Goal: Information Seeking & Learning: Learn about a topic

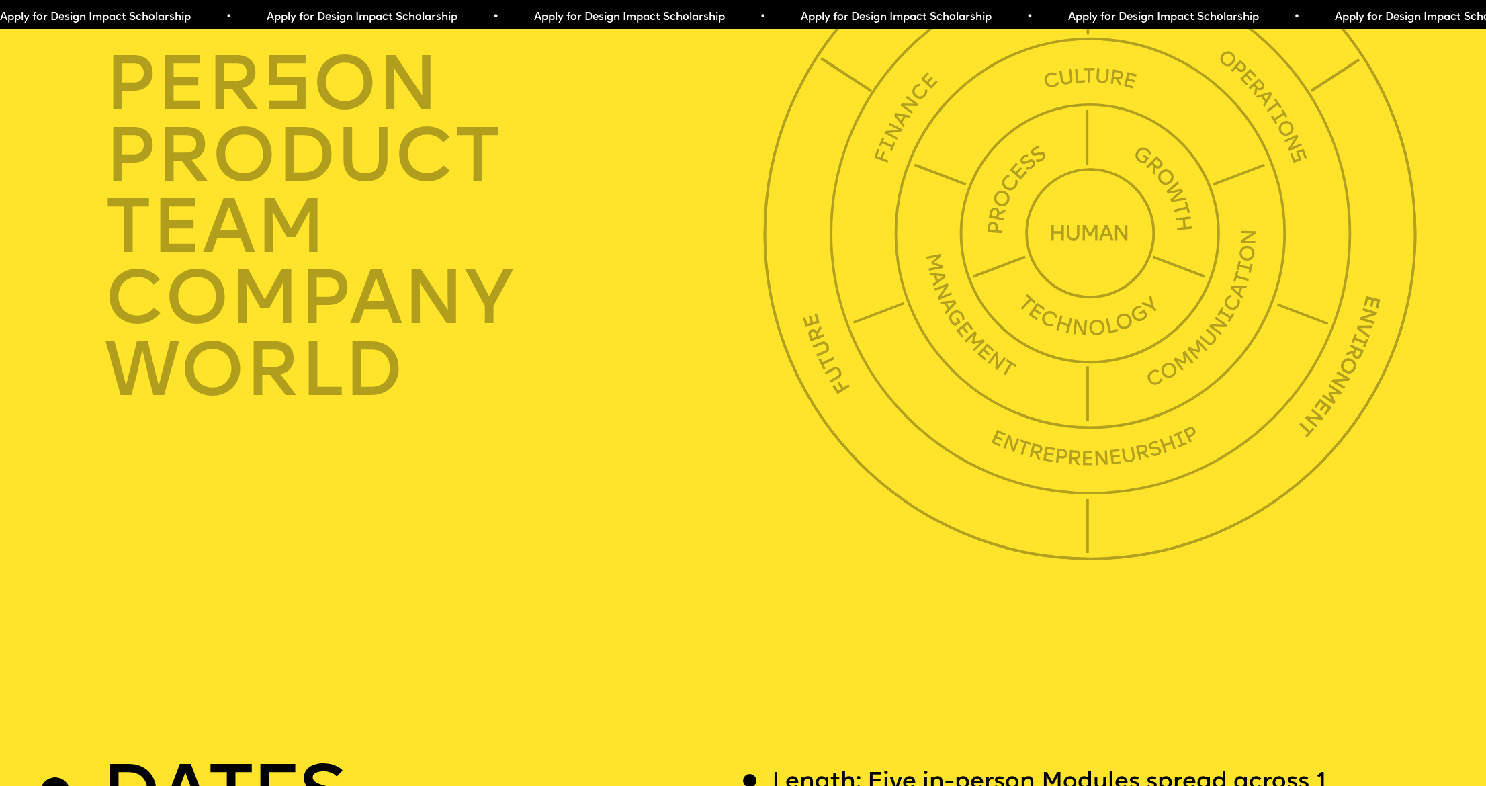
scroll to position [5422, 0]
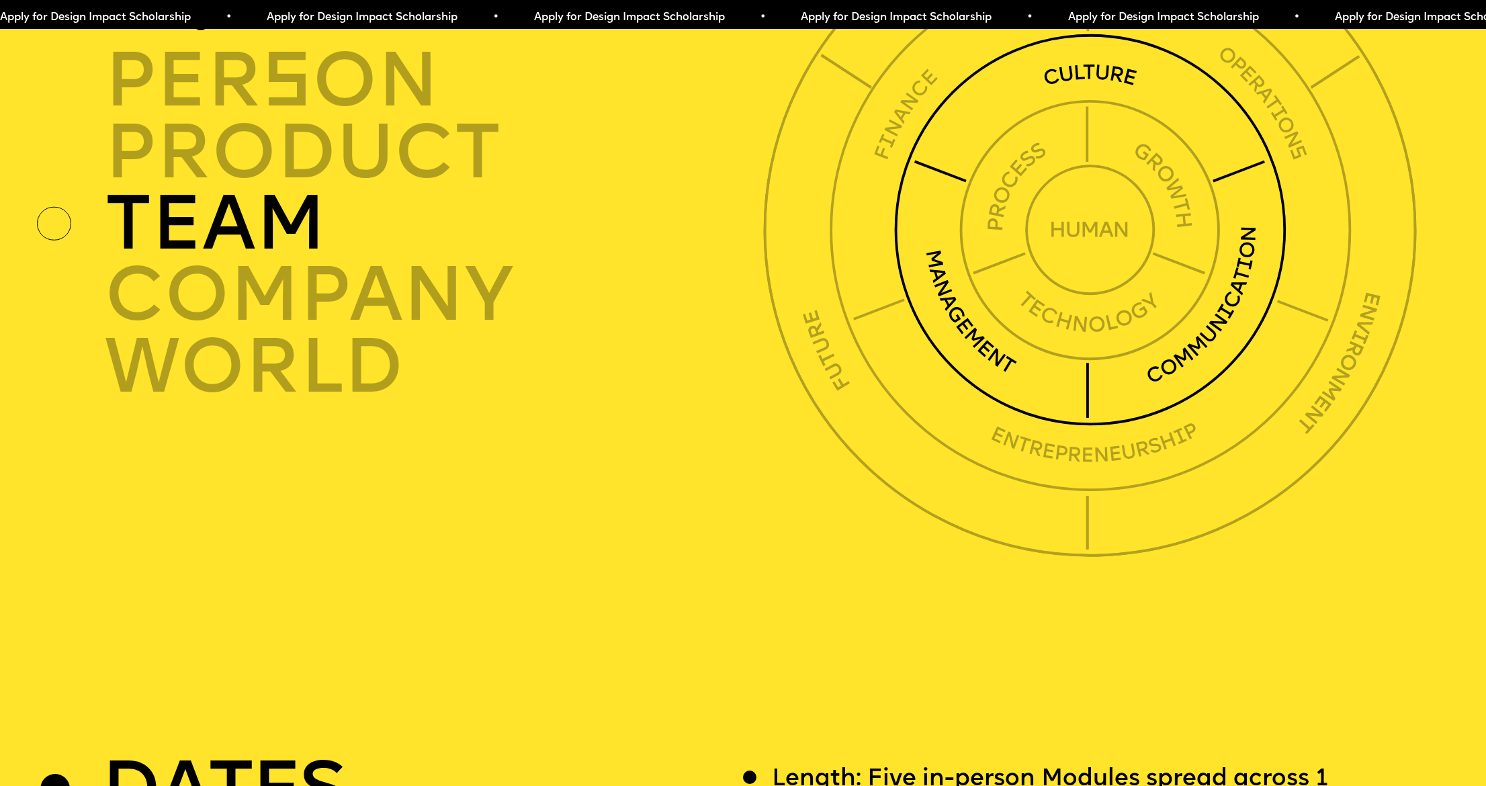
click at [137, 193] on div "TEAM" at bounding box center [439, 224] width 669 height 71
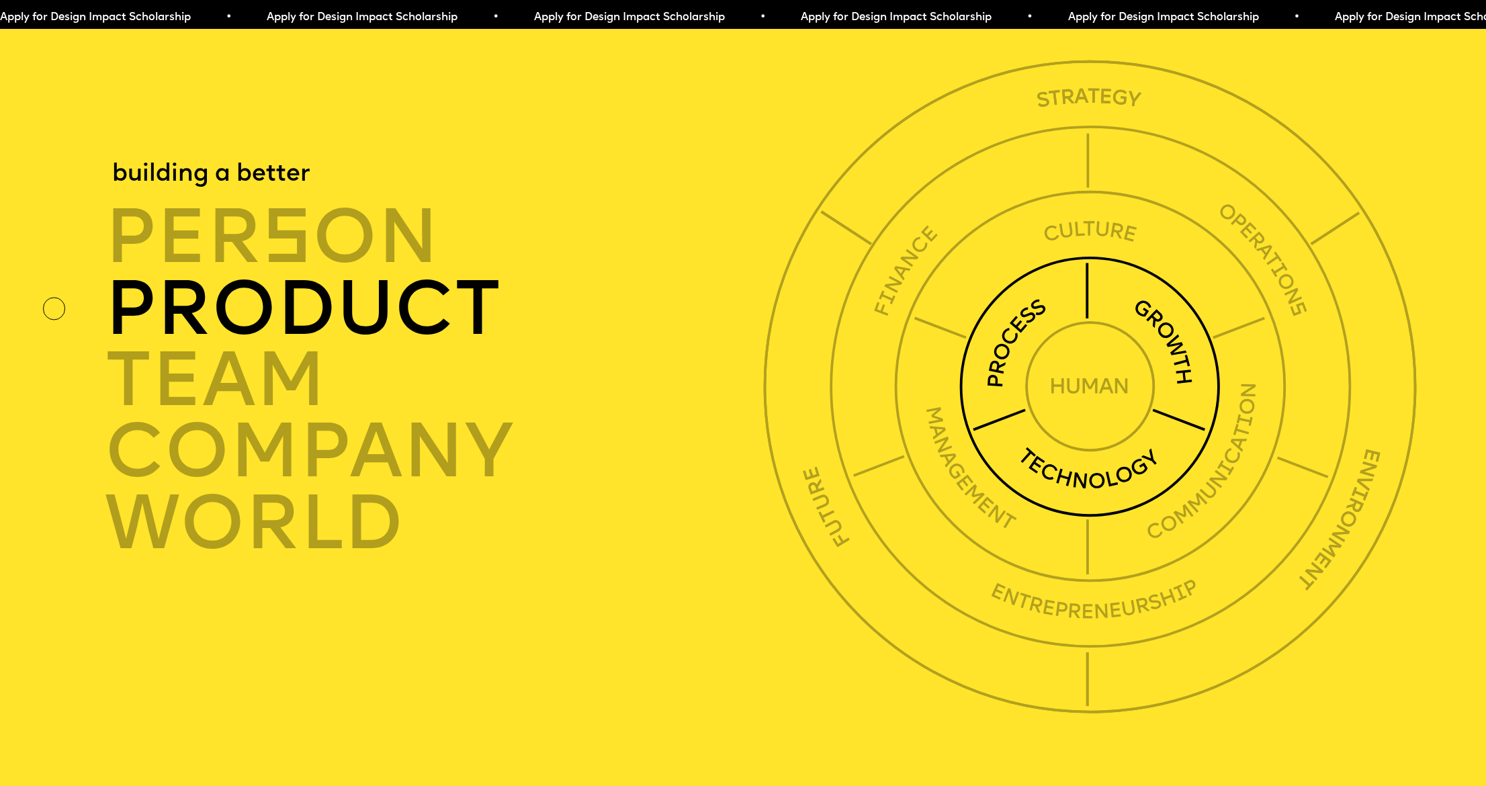
scroll to position [5256, 0]
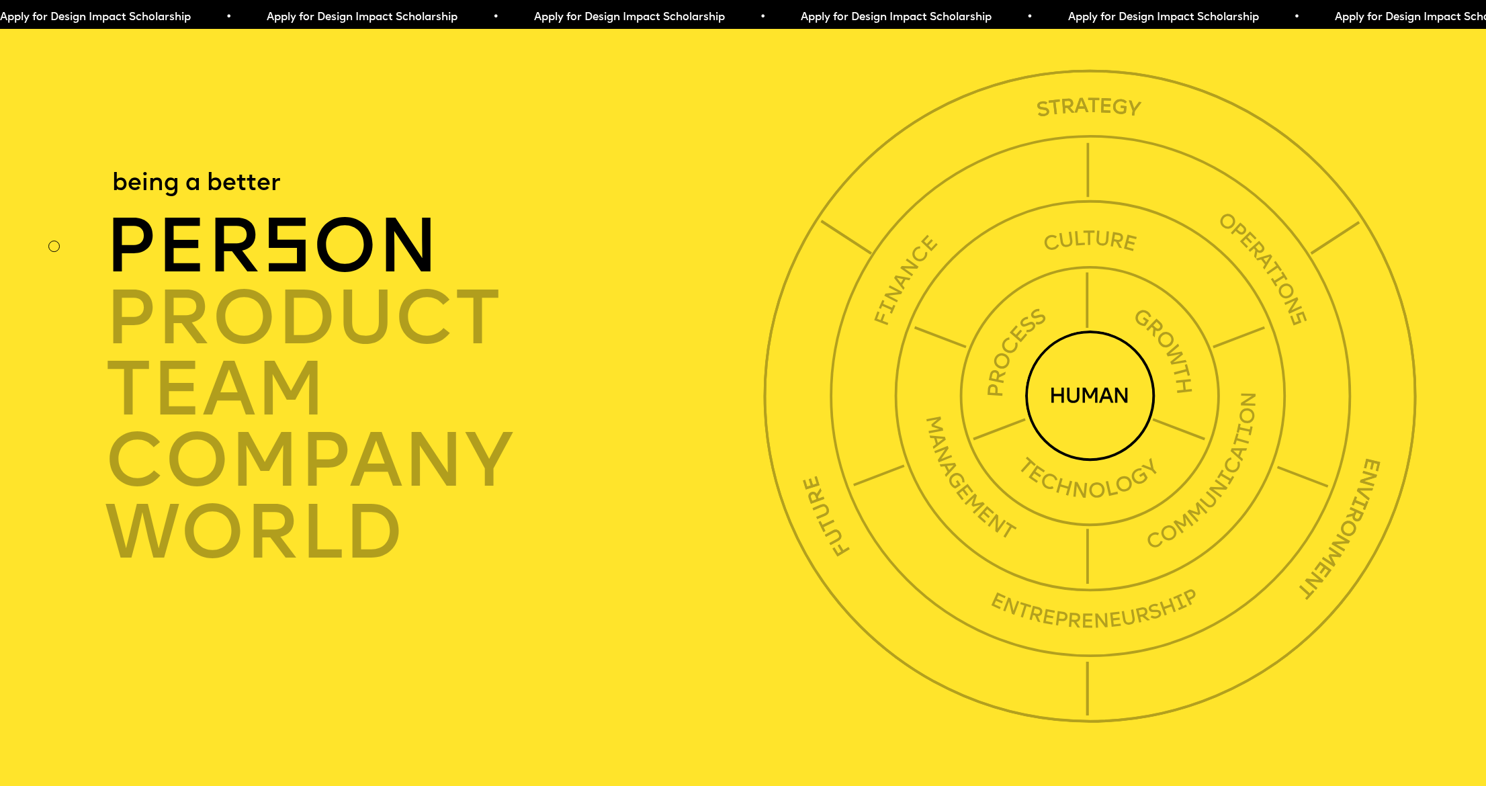
click at [167, 217] on div "per s on" at bounding box center [439, 247] width 669 height 71
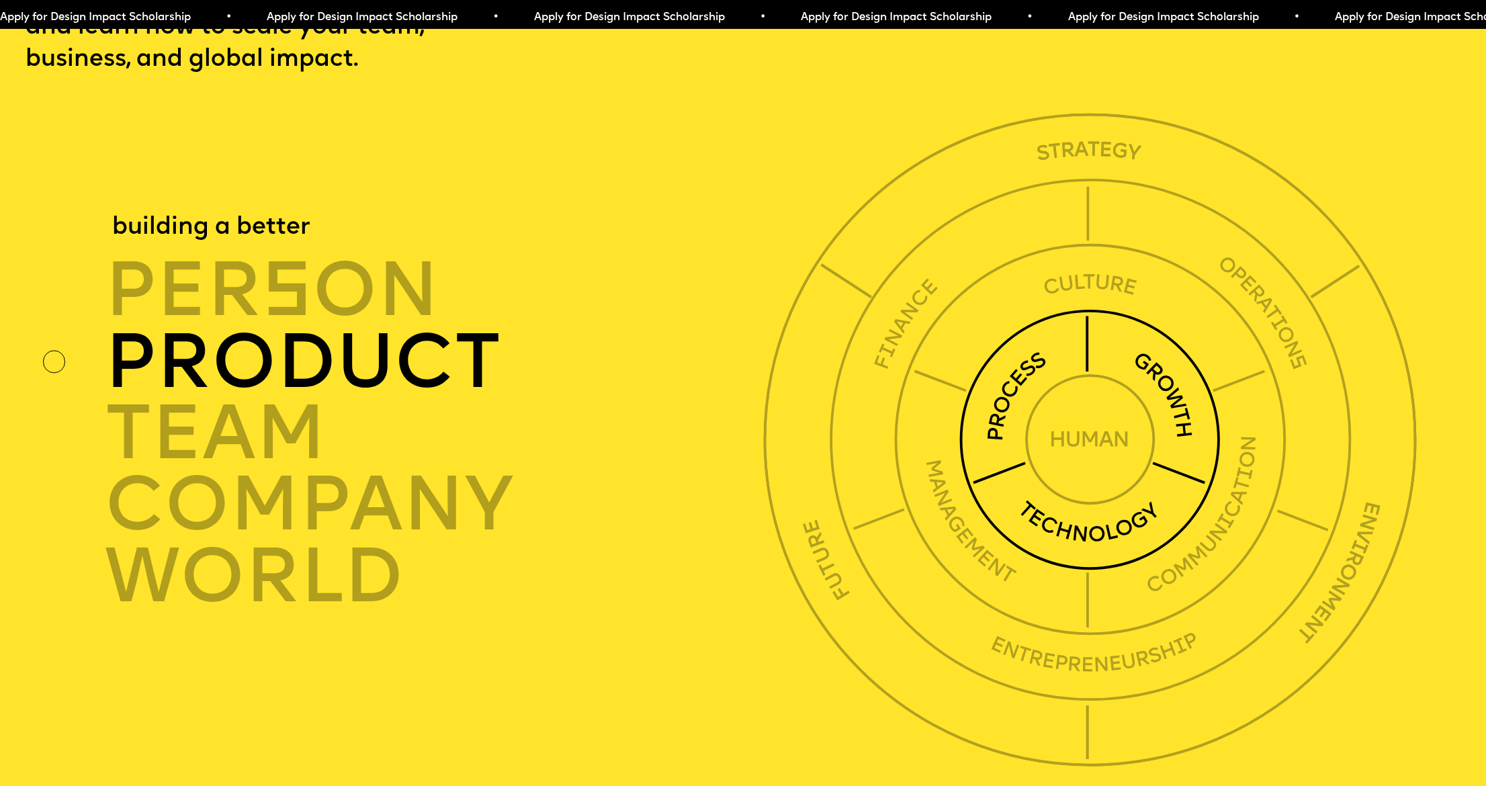
scroll to position [5225, 0]
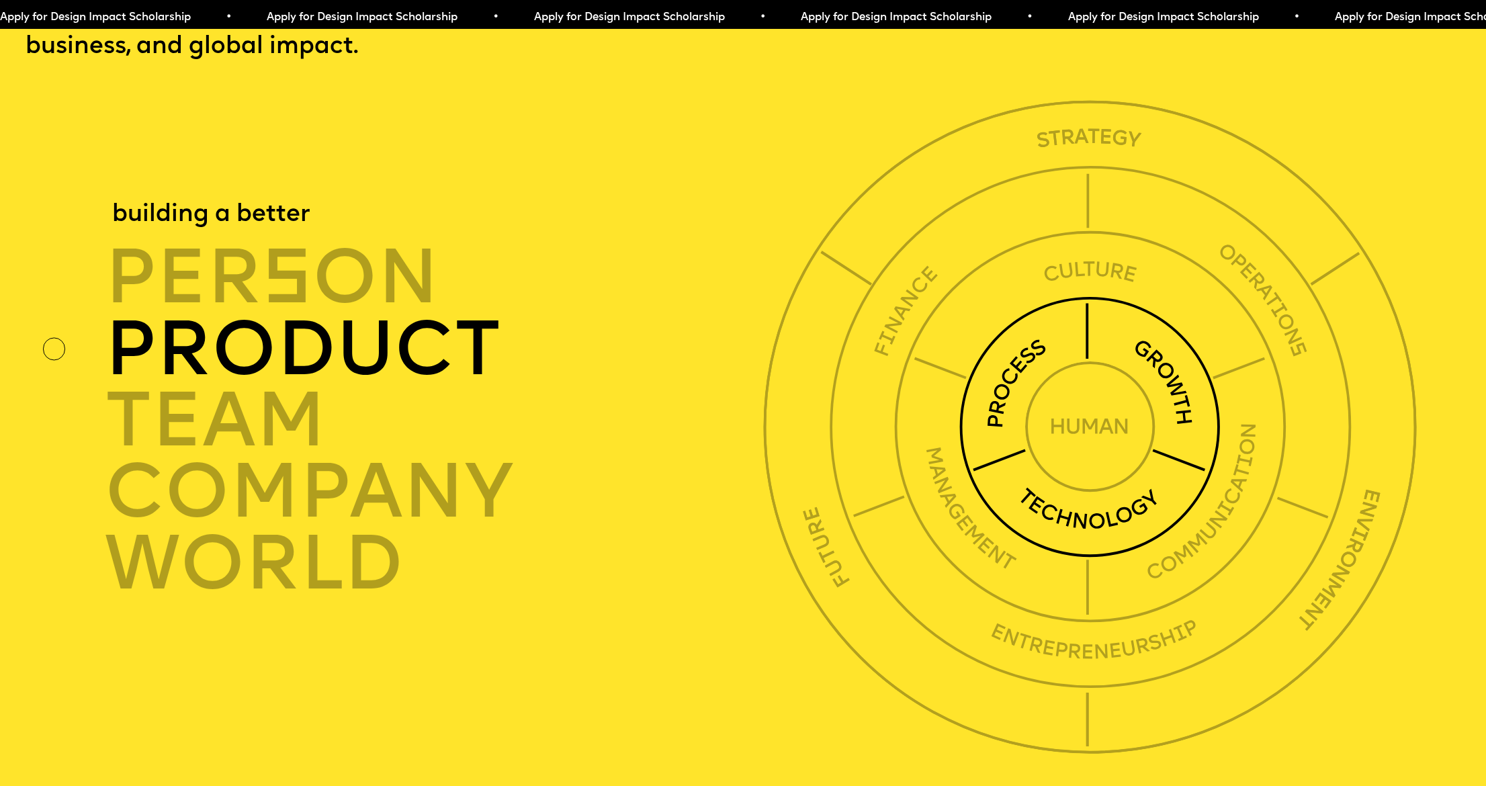
click at [1034, 317] on img at bounding box center [1089, 426] width 261 height 261
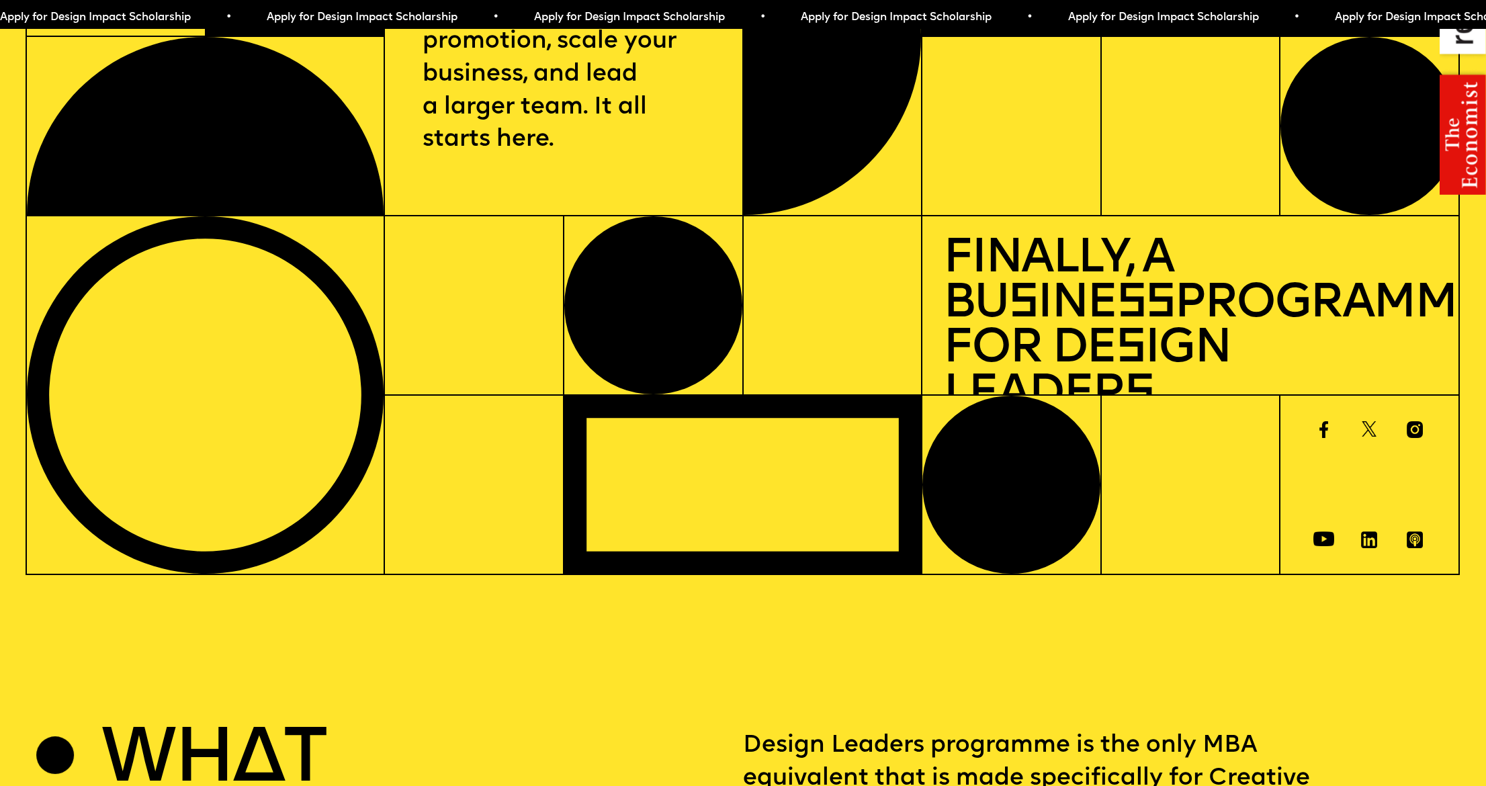
scroll to position [0, 0]
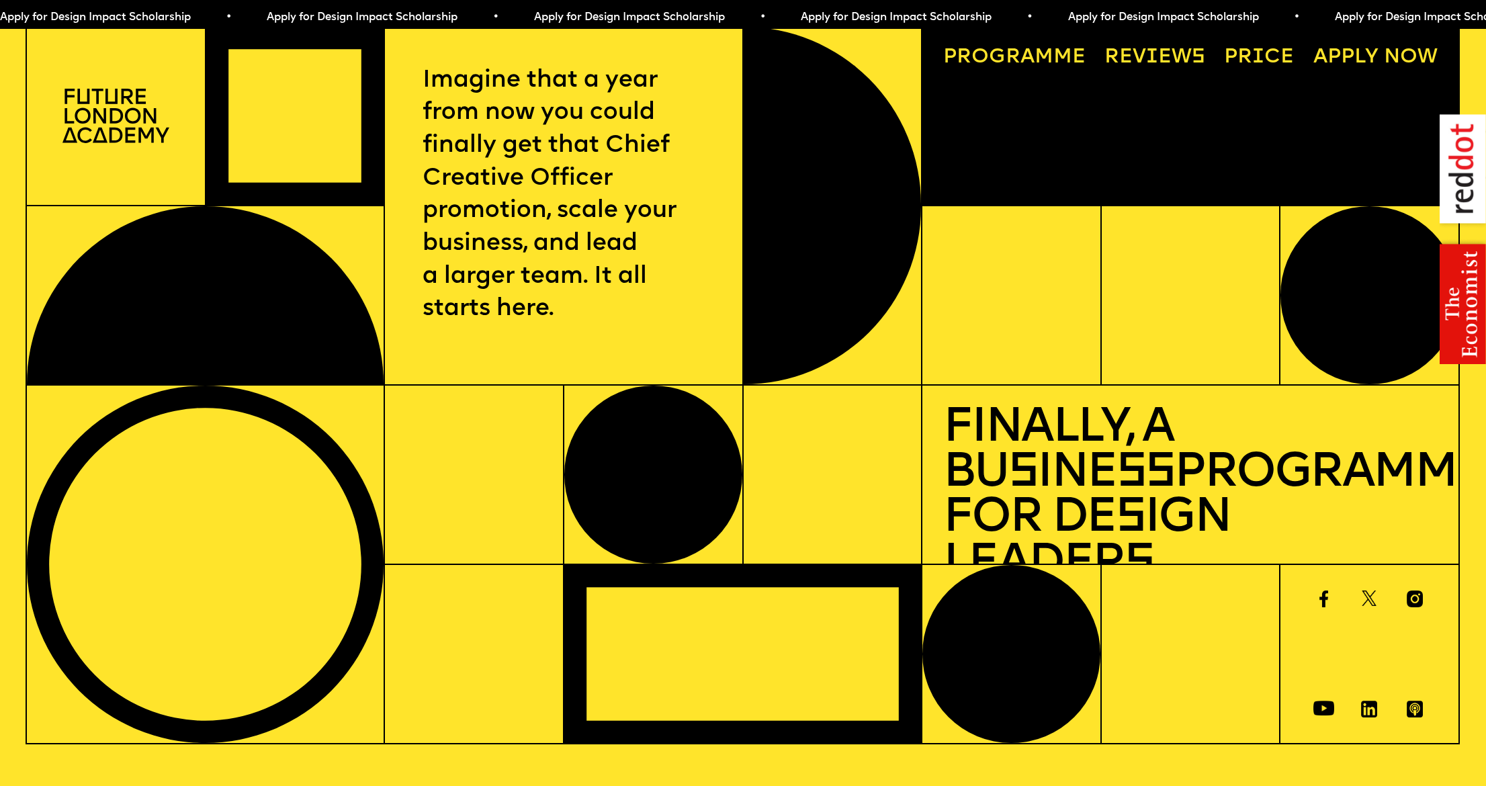
click at [1012, 52] on link "Progr a mme" at bounding box center [1013, 58] width 163 height 41
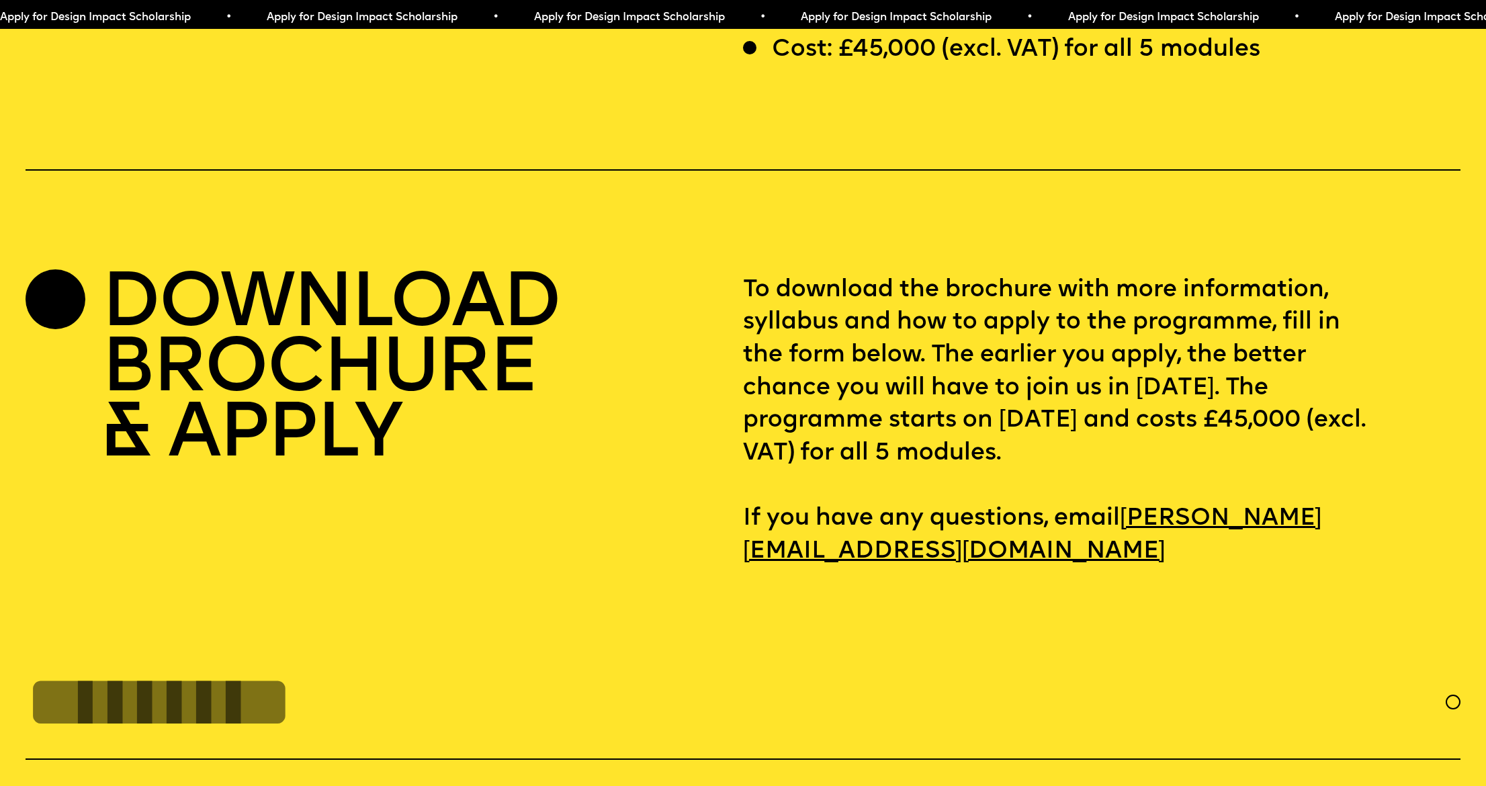
scroll to position [6283, 0]
click at [316, 281] on h2 "DOWNLOAD BROCHURE & APPLY" at bounding box center [329, 370] width 457 height 195
click at [77, 269] on div at bounding box center [55, 298] width 59 height 59
drag, startPoint x: 204, startPoint y: 335, endPoint x: 230, endPoint y: 361, distance: 38.0
click at [204, 335] on h2 "DOWNLOAD BROCHURE & APPLY" at bounding box center [329, 370] width 457 height 195
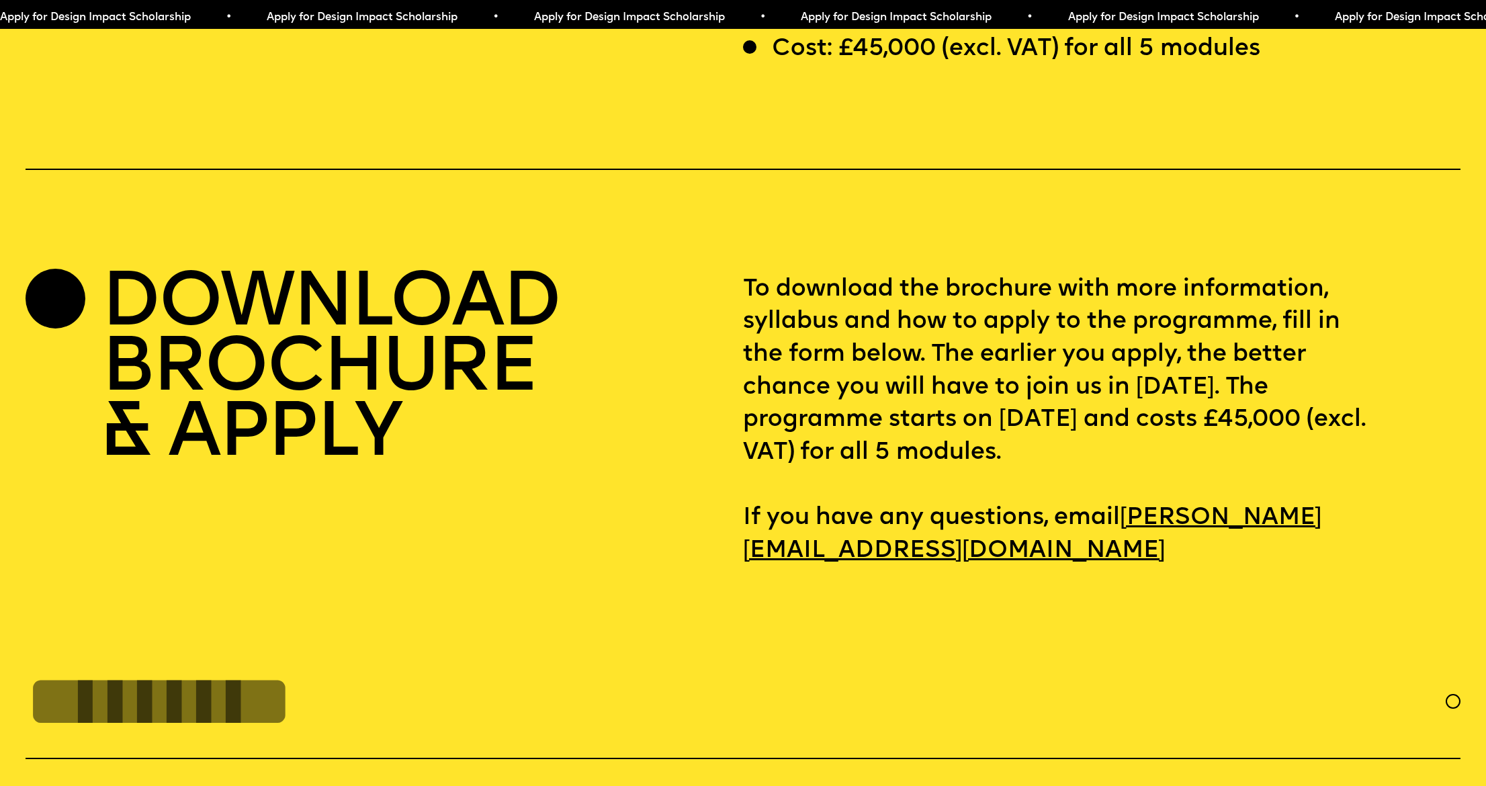
click at [269, 386] on h2 "DOWNLOAD BROCHURE & APPLY" at bounding box center [329, 370] width 457 height 195
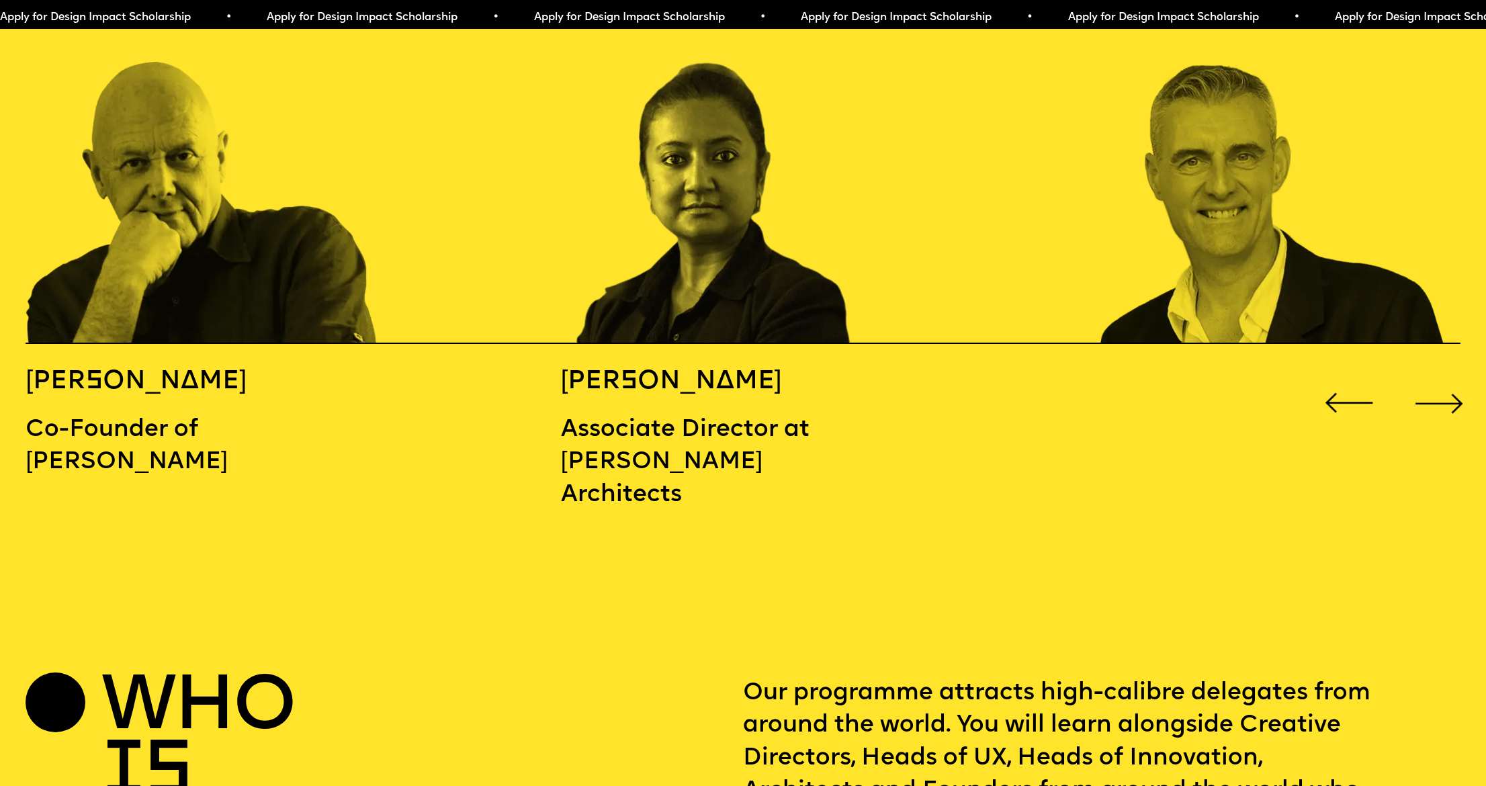
scroll to position [2373, 0]
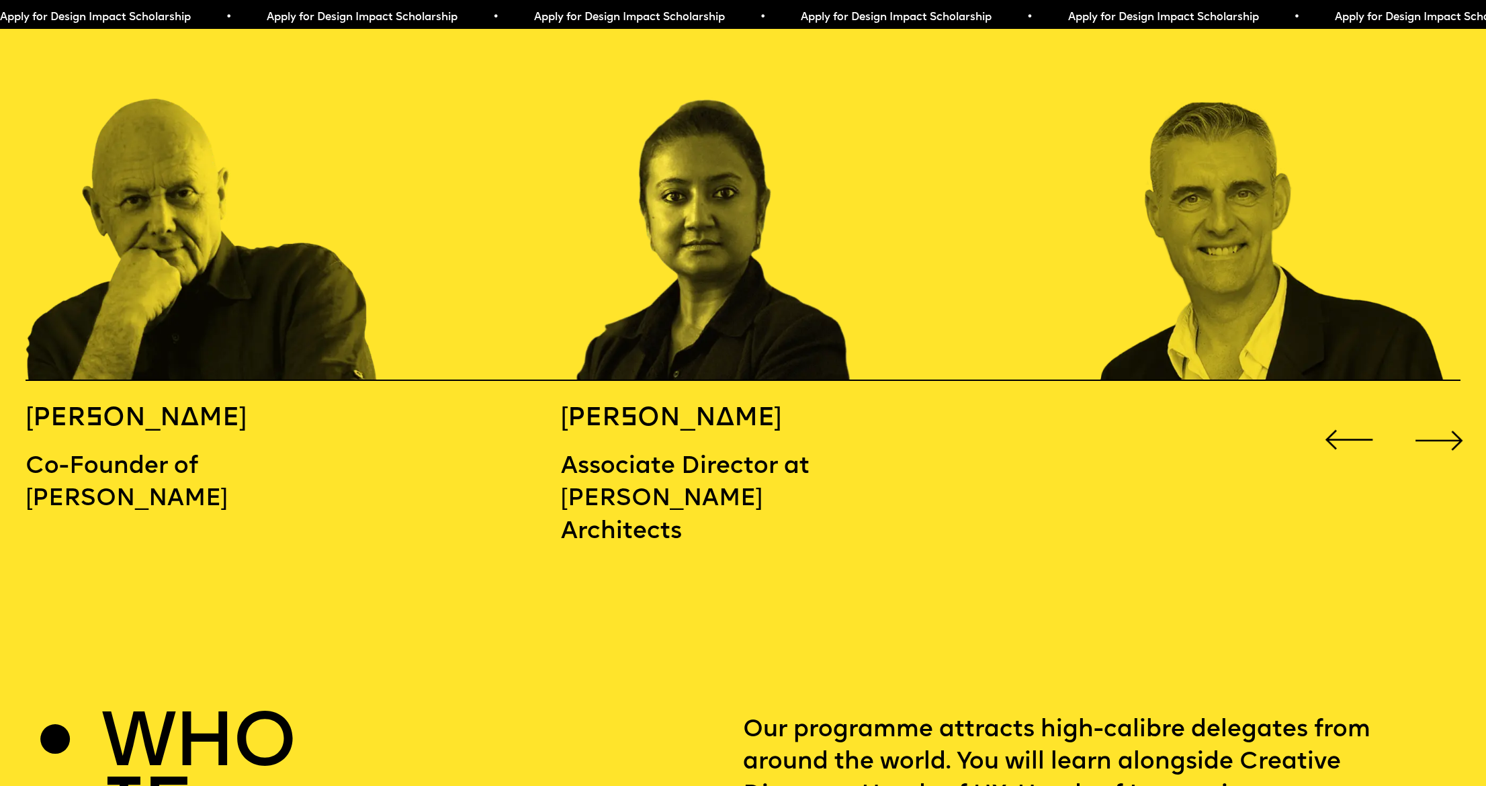
click at [1177, 410] on div "Next slide" at bounding box center [1438, 439] width 59 height 59
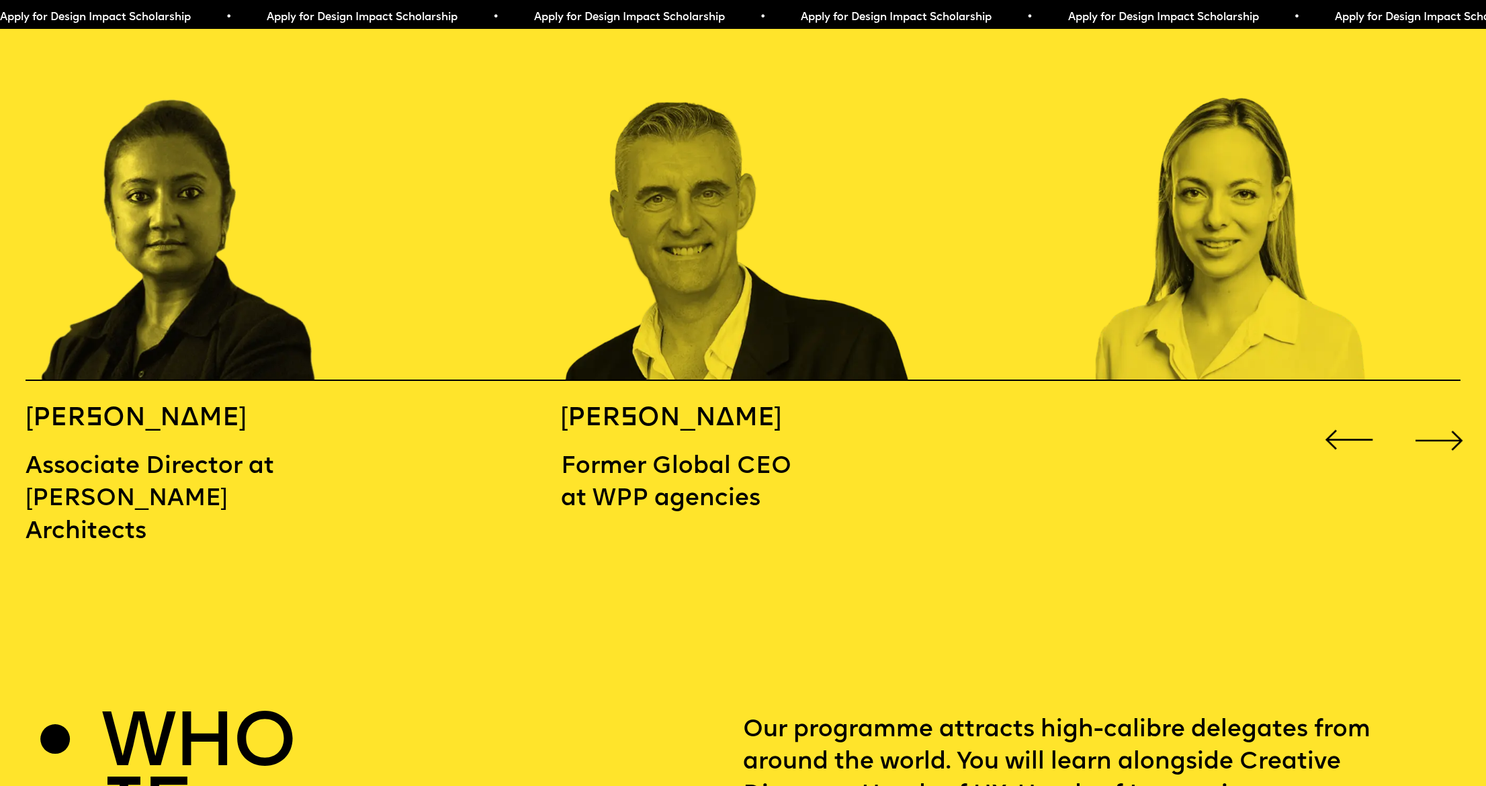
click at [1177, 410] on div "Next slide" at bounding box center [1438, 439] width 59 height 59
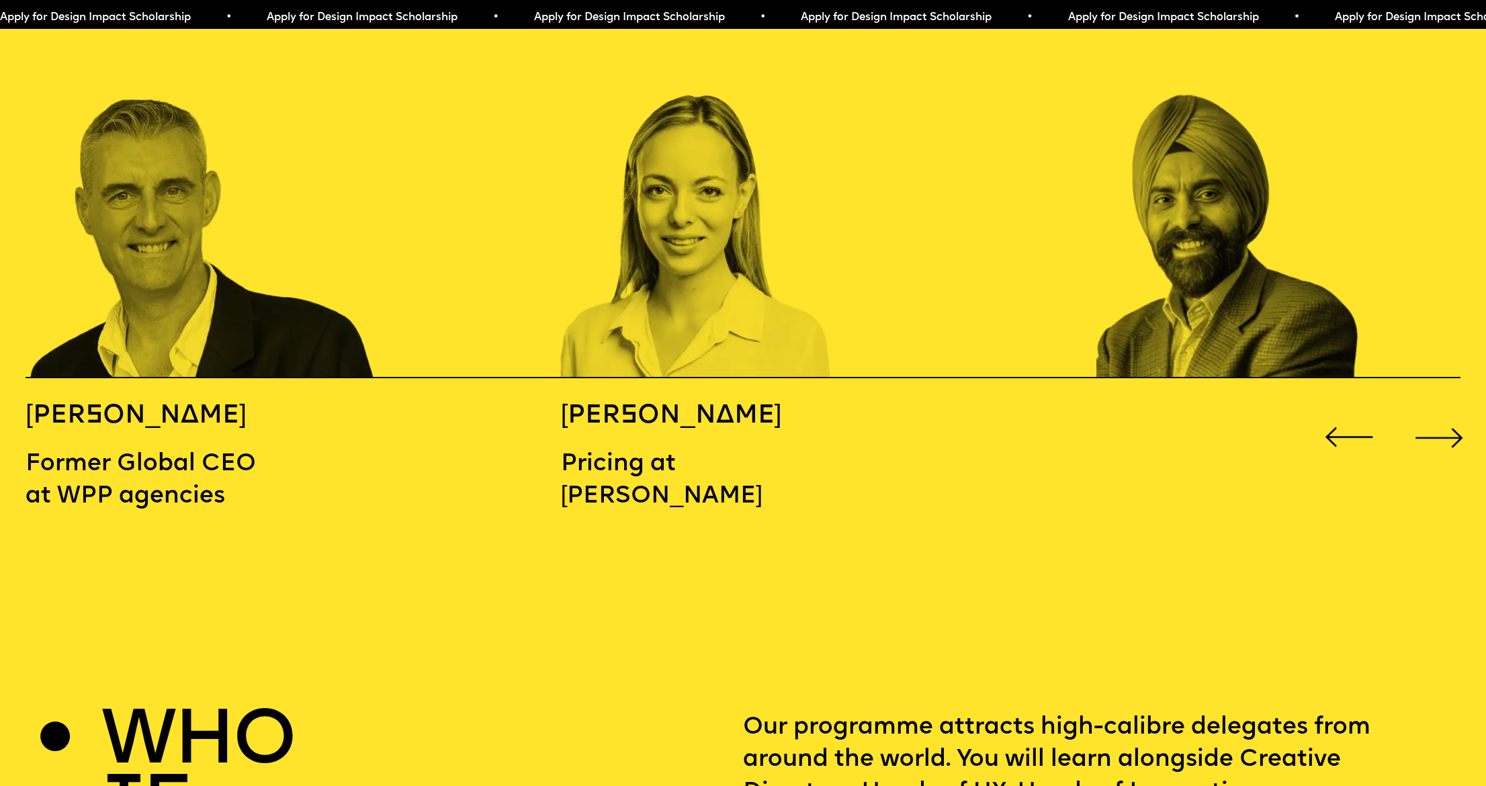
scroll to position [2374, 0]
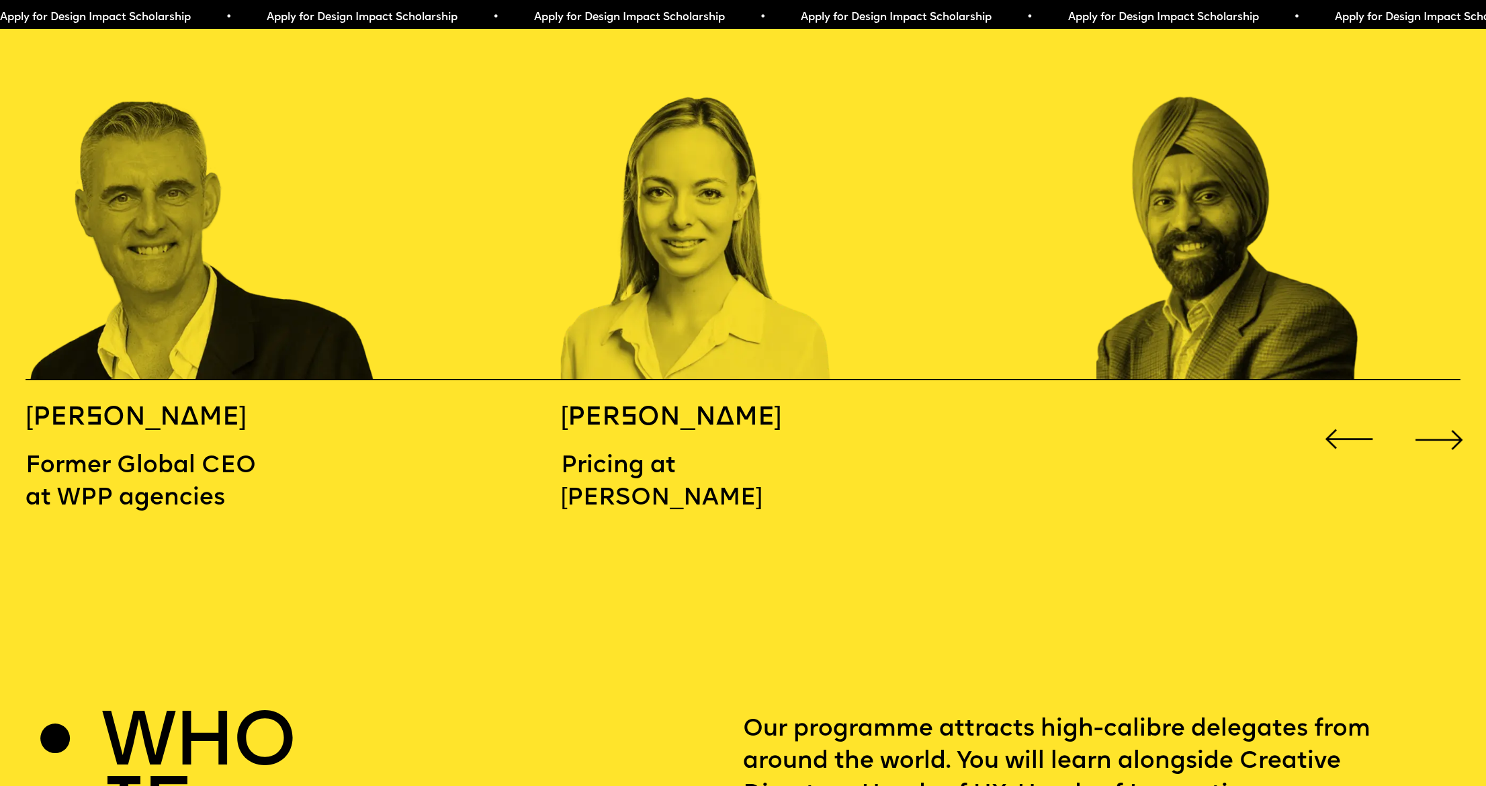
click at [1177, 410] on div "Next slide" at bounding box center [1438, 439] width 59 height 59
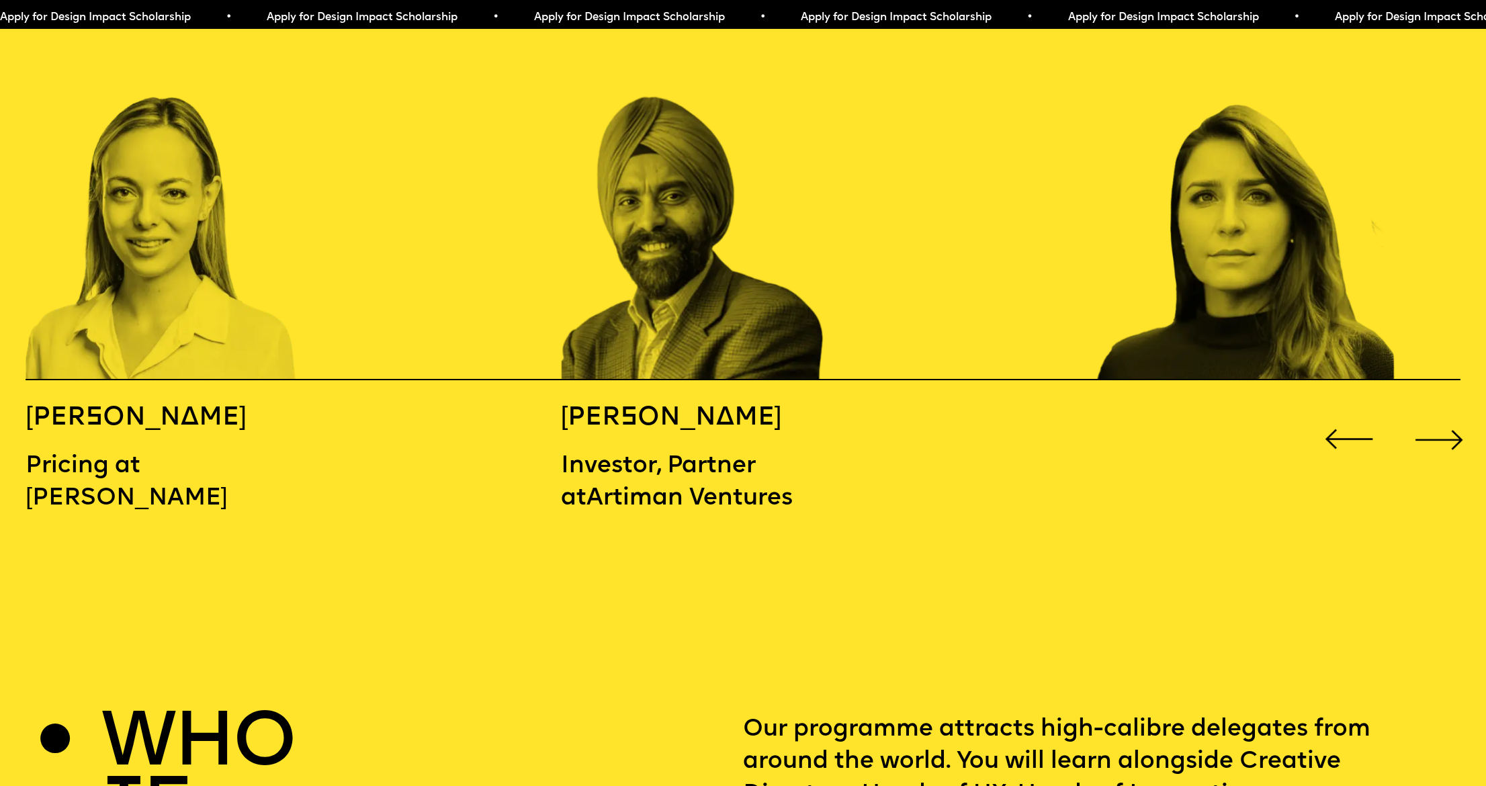
click at [1177, 410] on div "Next slide" at bounding box center [1438, 439] width 59 height 59
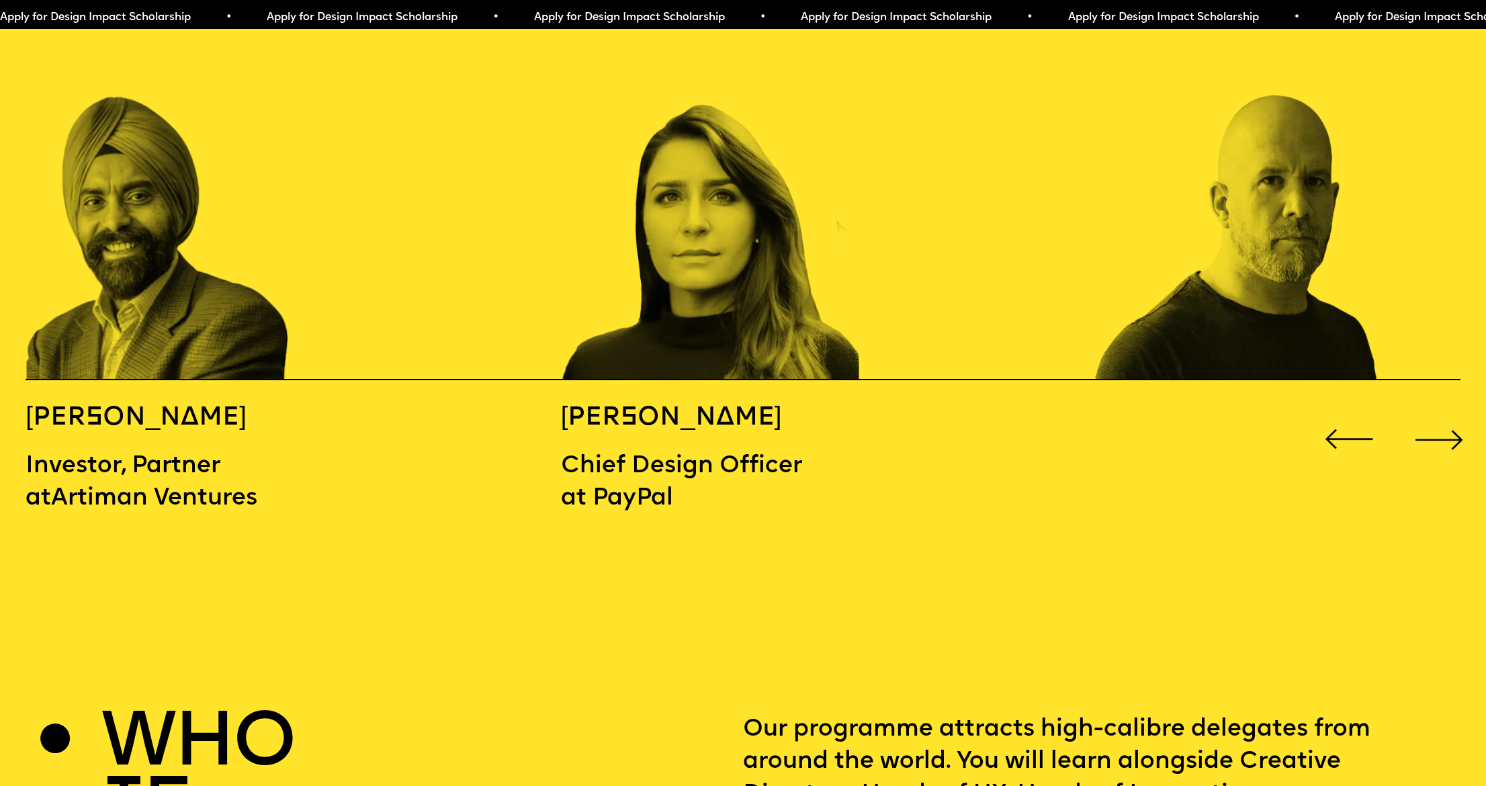
click at [1177, 410] on div "Next slide" at bounding box center [1438, 439] width 59 height 59
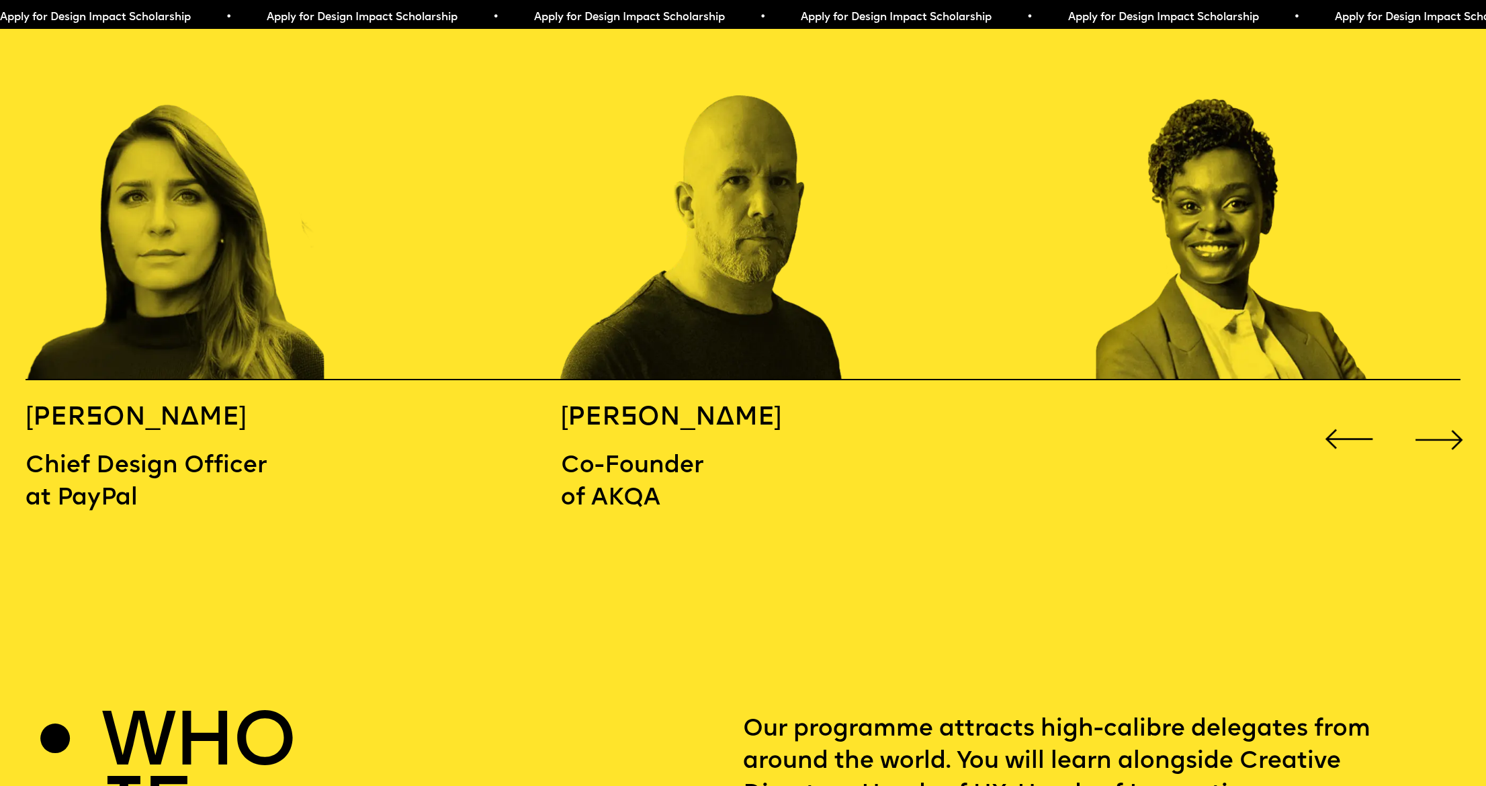
click at [1177, 410] on div "Next slide" at bounding box center [1438, 439] width 59 height 59
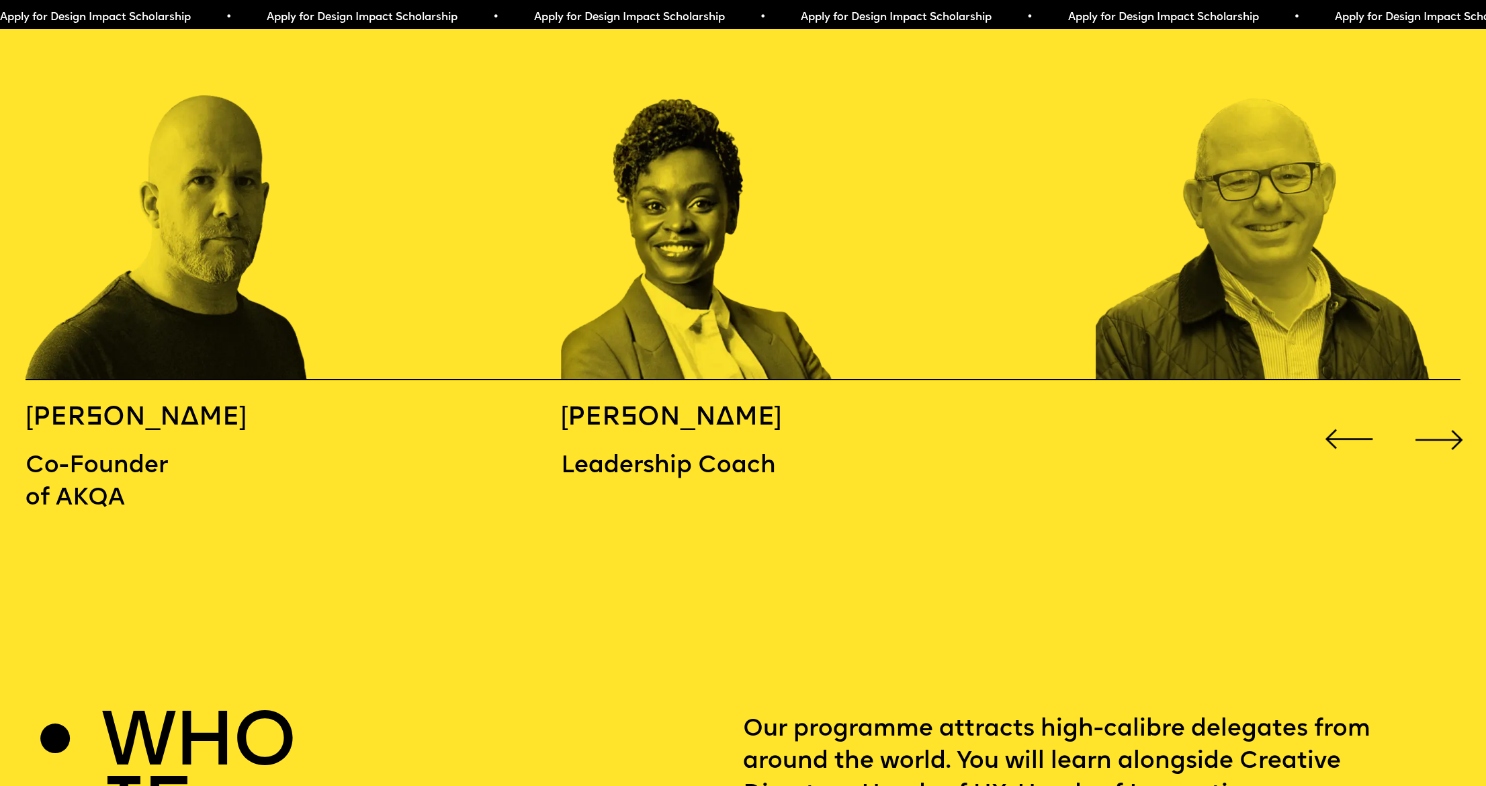
click at [1177, 410] on div "Next slide" at bounding box center [1438, 439] width 59 height 59
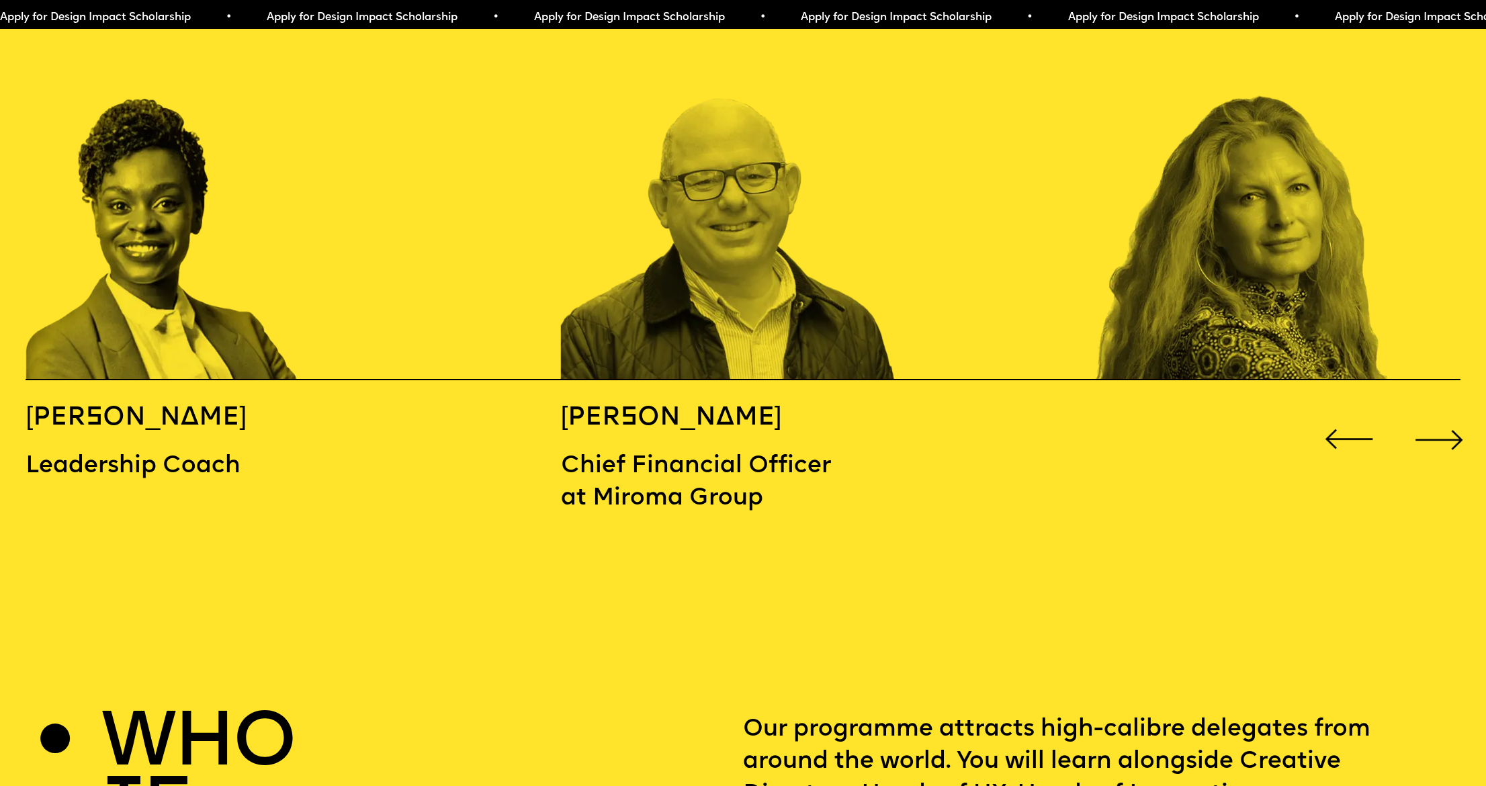
click at [1177, 410] on div "Next slide" at bounding box center [1438, 439] width 59 height 59
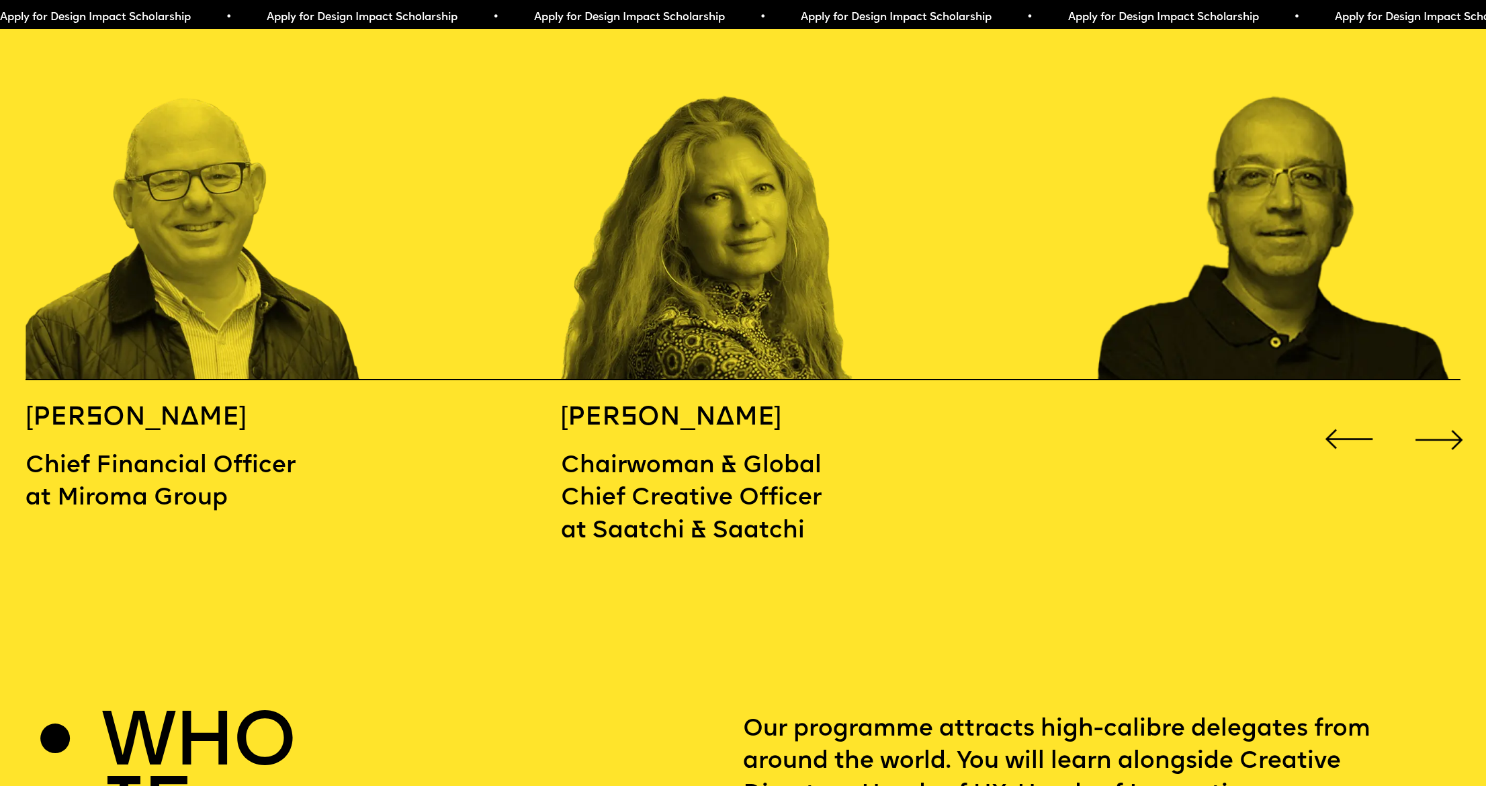
click at [1177, 411] on div "Next slide" at bounding box center [1438, 439] width 59 height 59
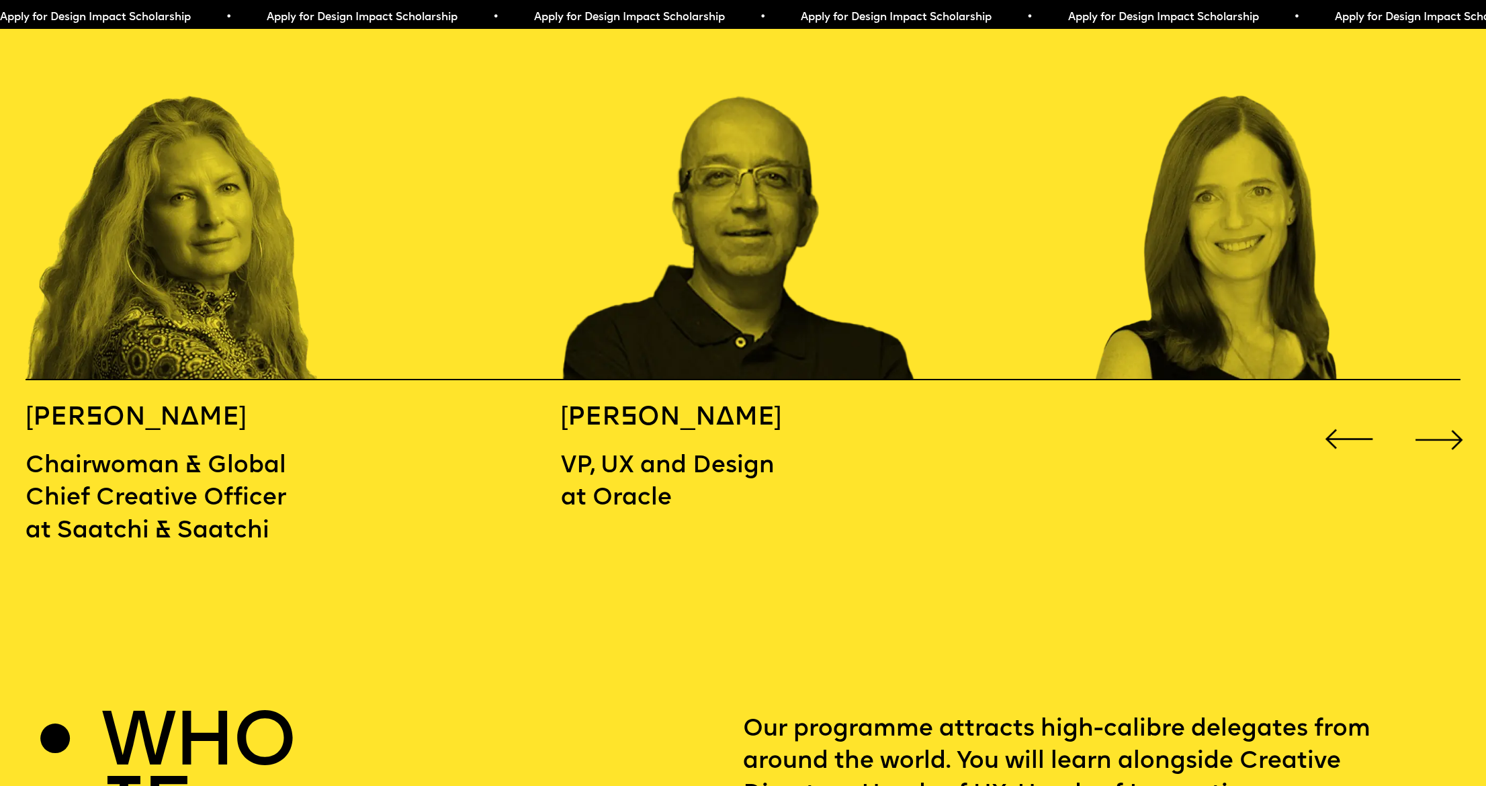
click at [1177, 410] on div "Next slide" at bounding box center [1438, 439] width 59 height 59
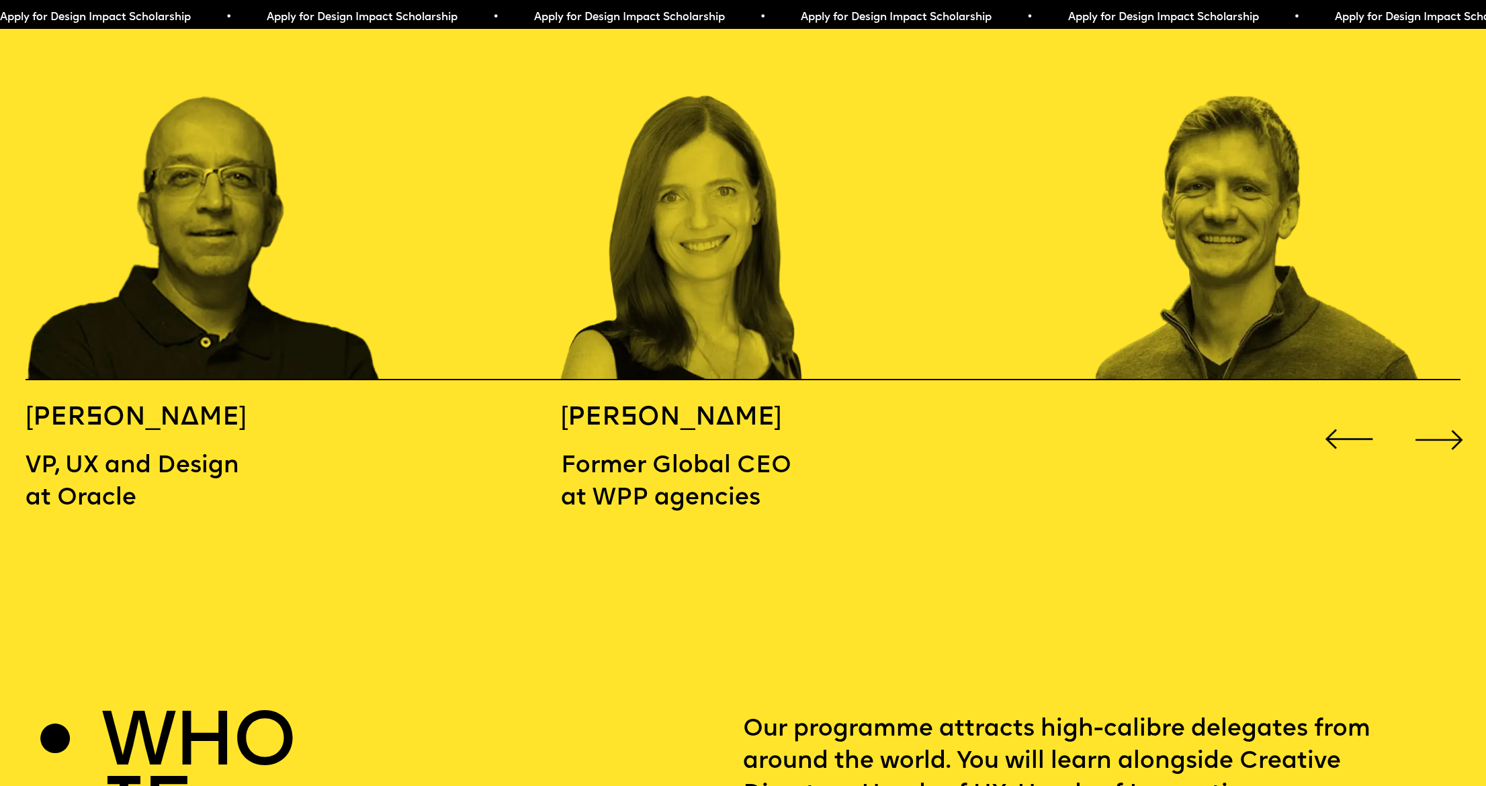
click at [1177, 410] on div "Next slide" at bounding box center [1438, 439] width 59 height 59
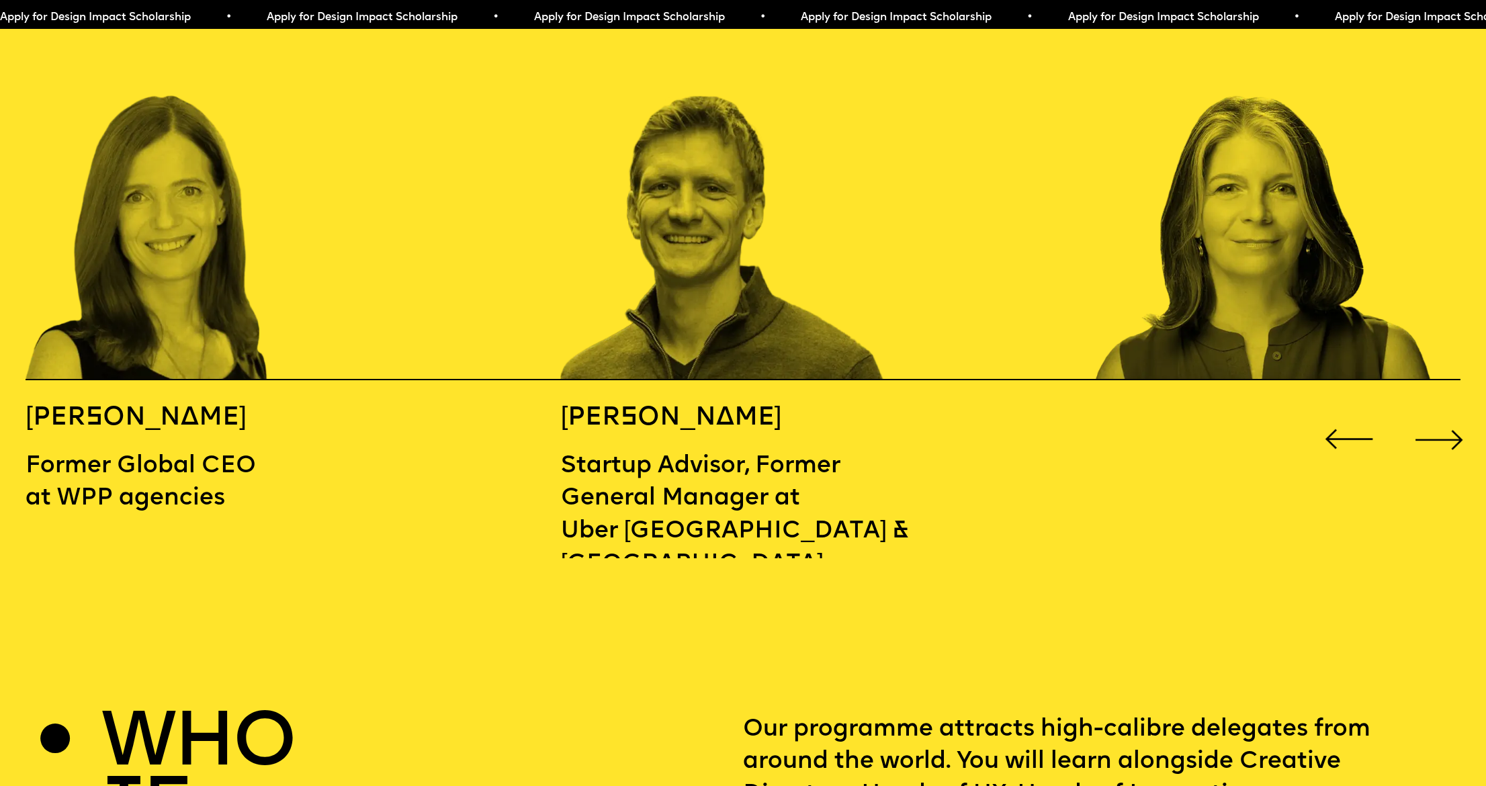
click at [1177, 410] on div "Next slide" at bounding box center [1438, 439] width 59 height 59
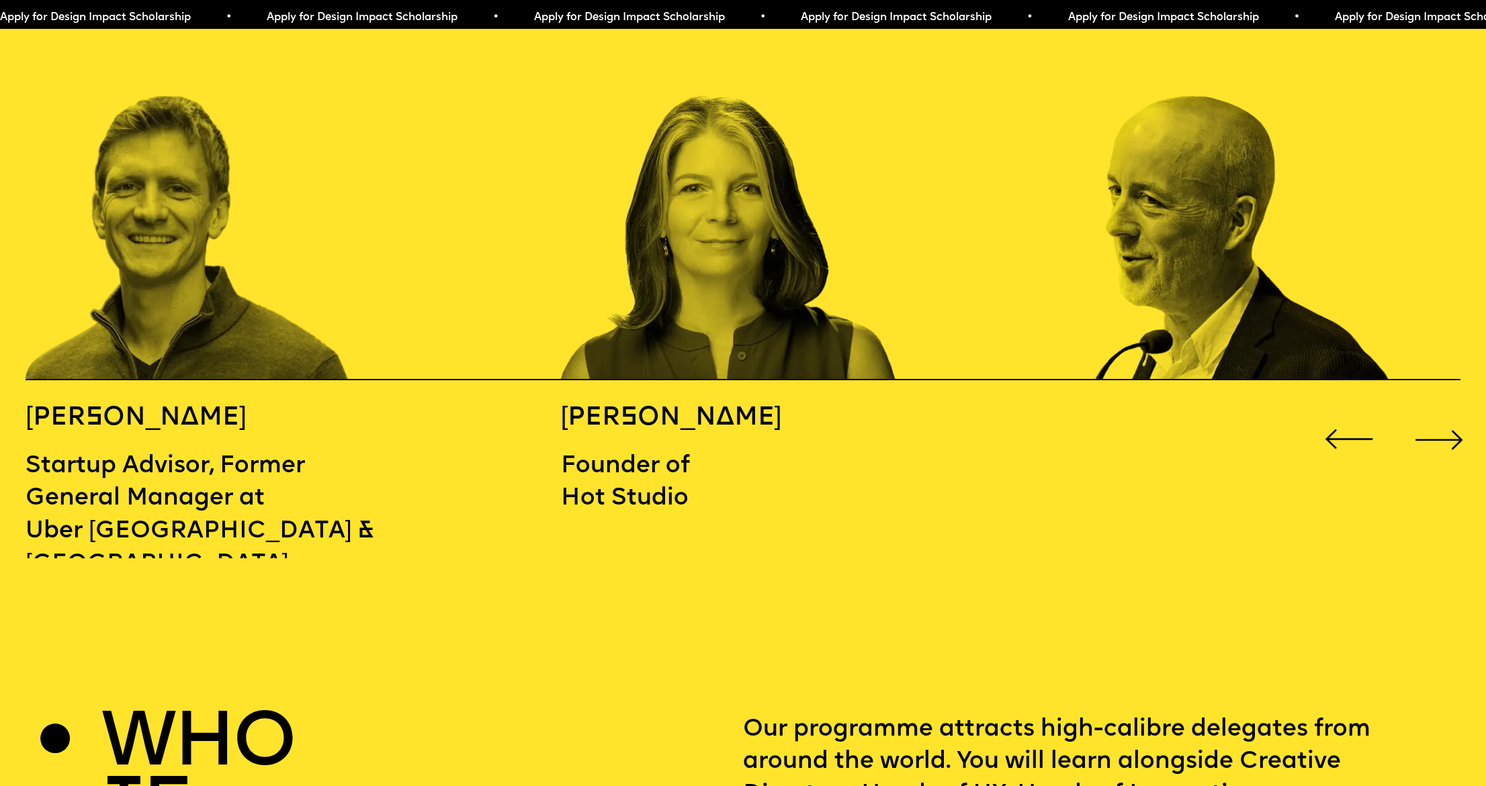
click at [1177, 410] on div "Next slide" at bounding box center [1438, 439] width 59 height 59
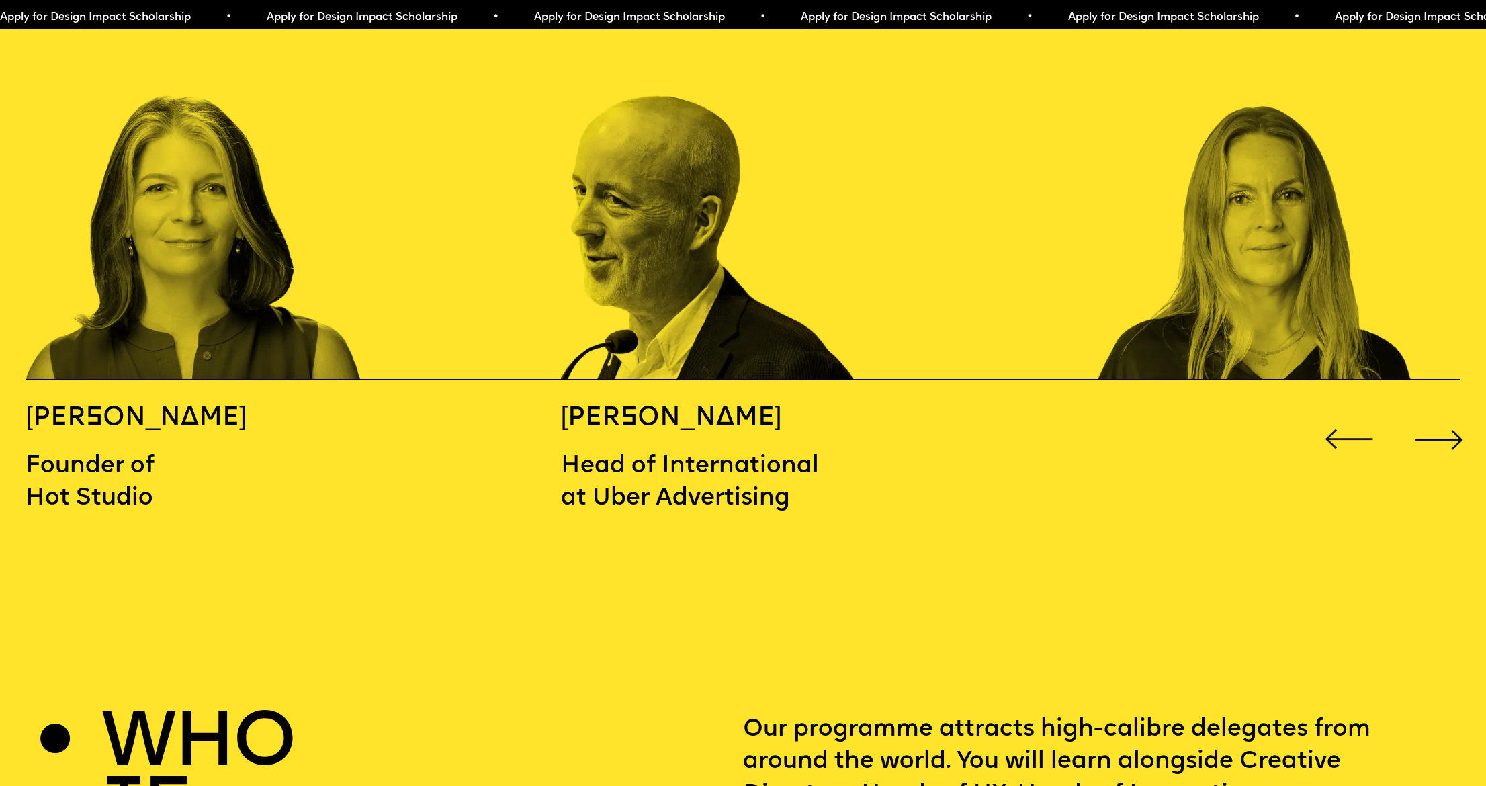
click at [1177, 410] on div "Next slide" at bounding box center [1438, 439] width 59 height 59
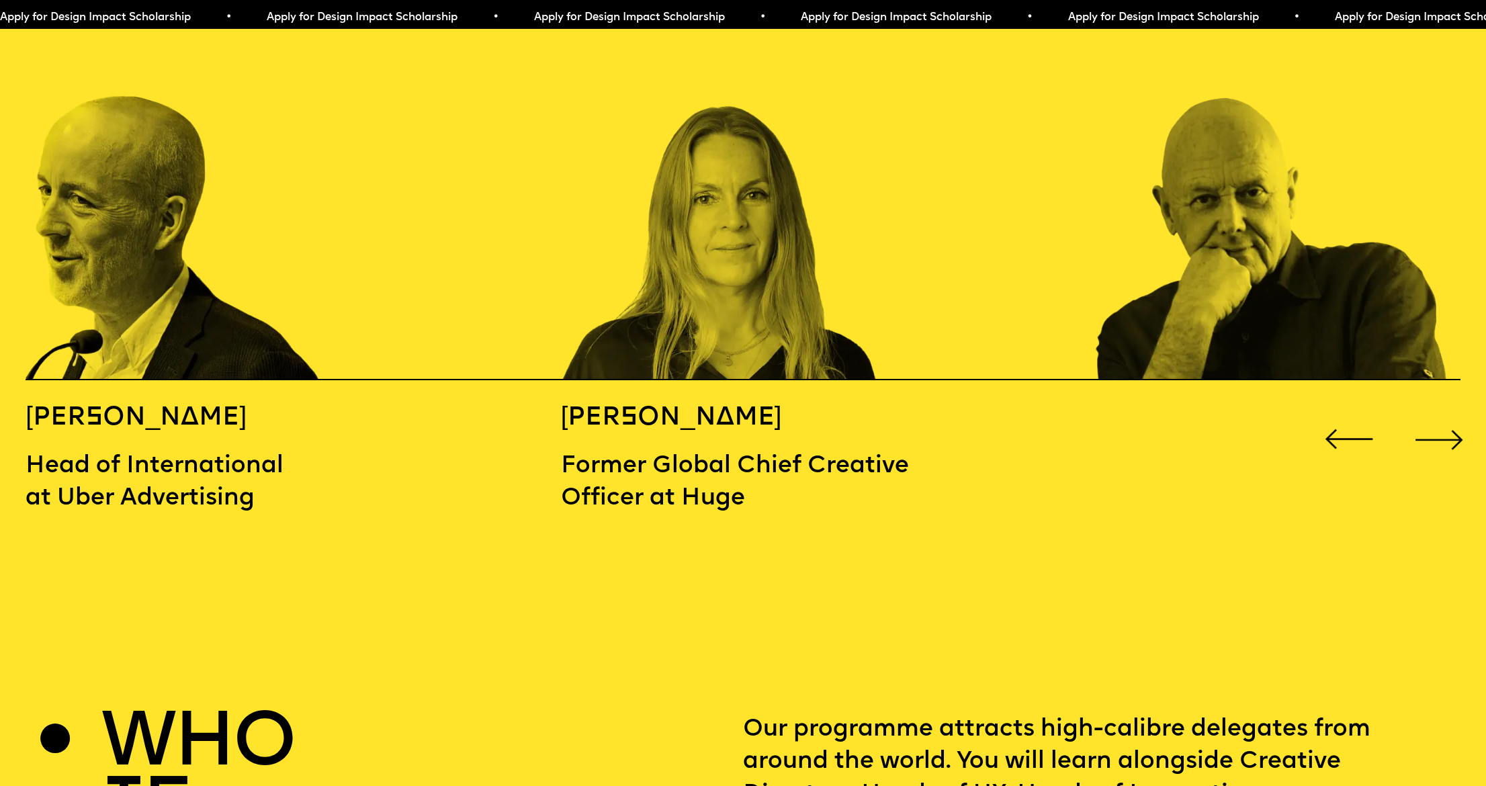
click at [1177, 410] on div "Next slide" at bounding box center [1438, 439] width 59 height 59
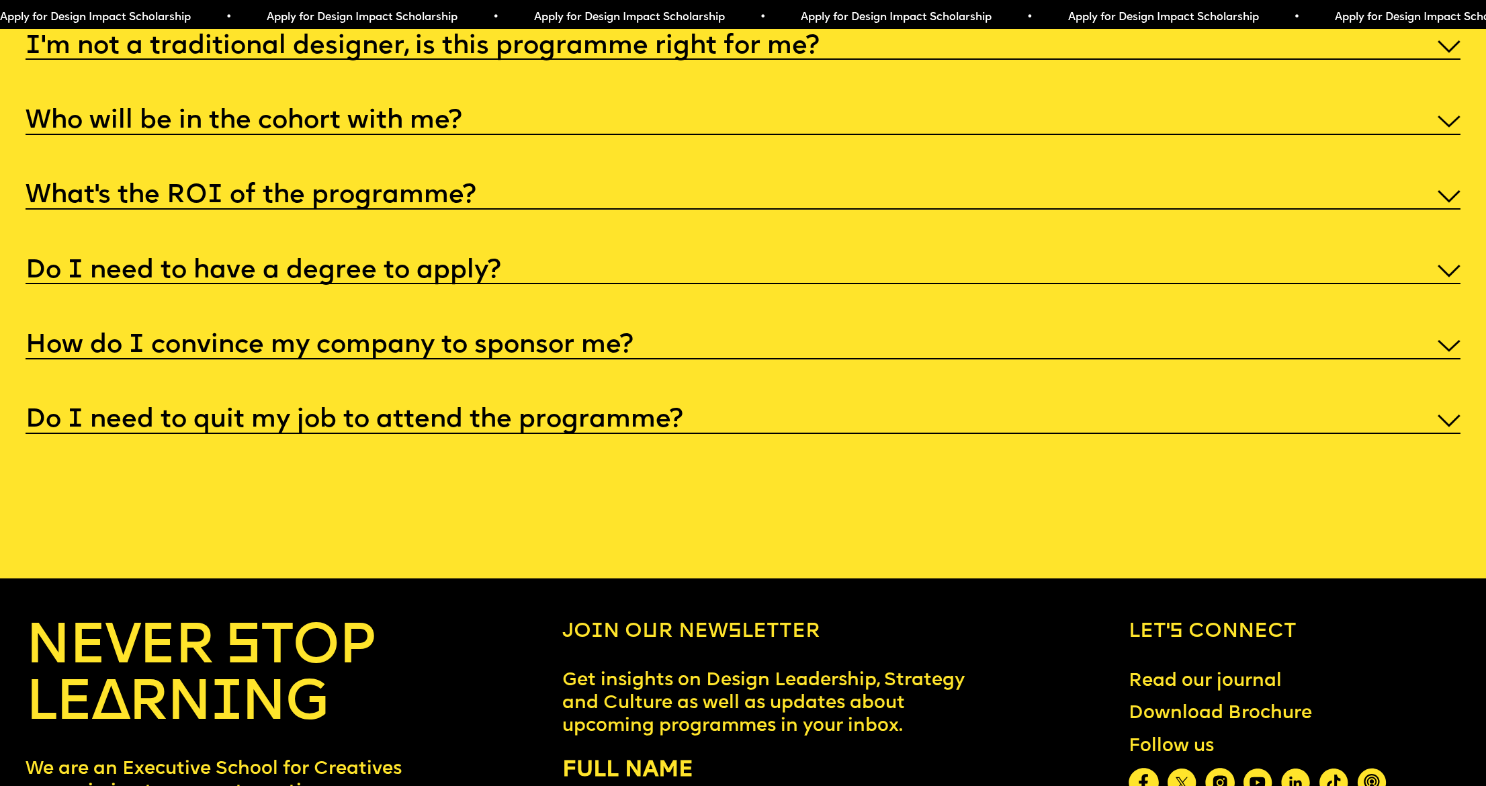
scroll to position [6889, 0]
